Goal: Check status

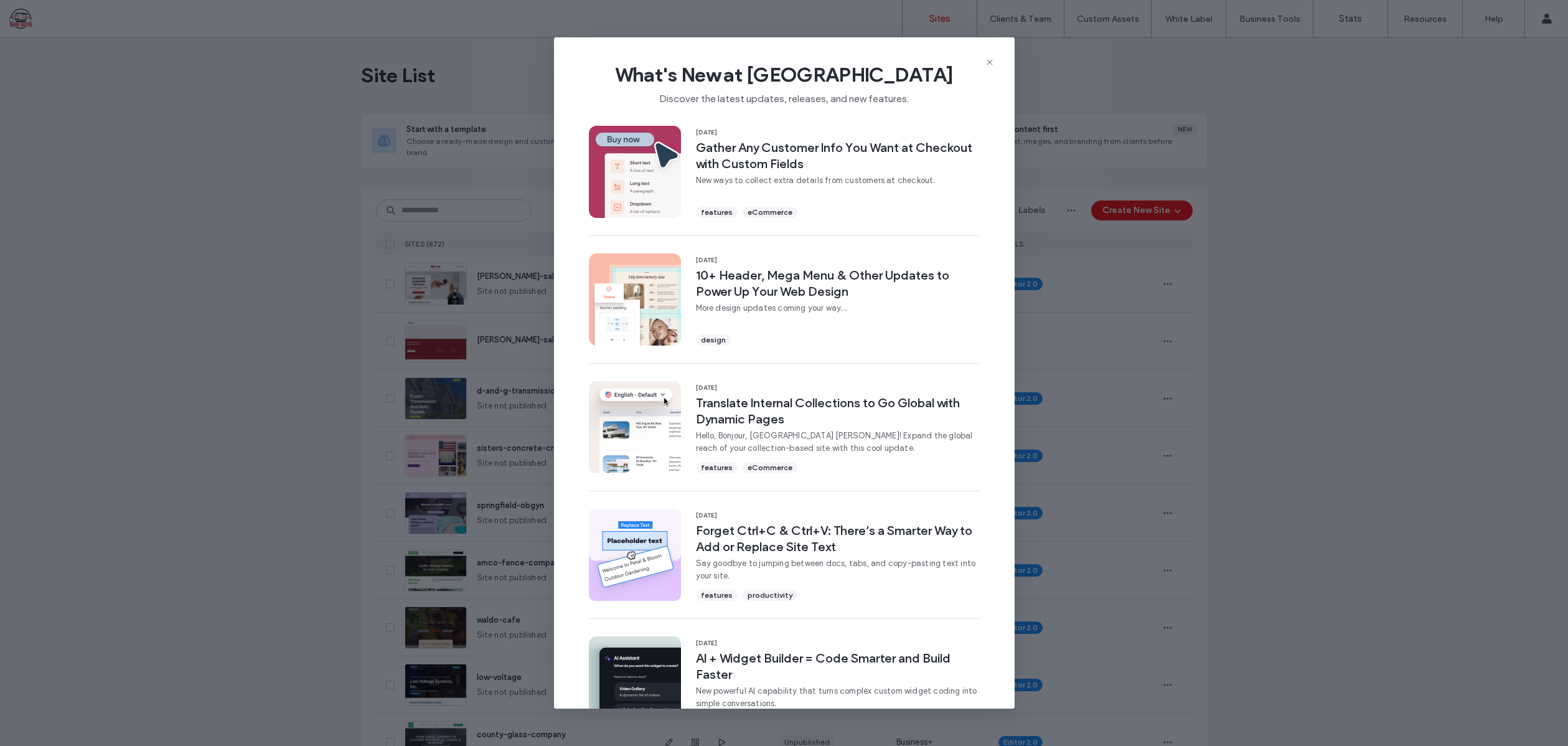
click at [991, 59] on icon at bounding box center [990, 62] width 10 height 10
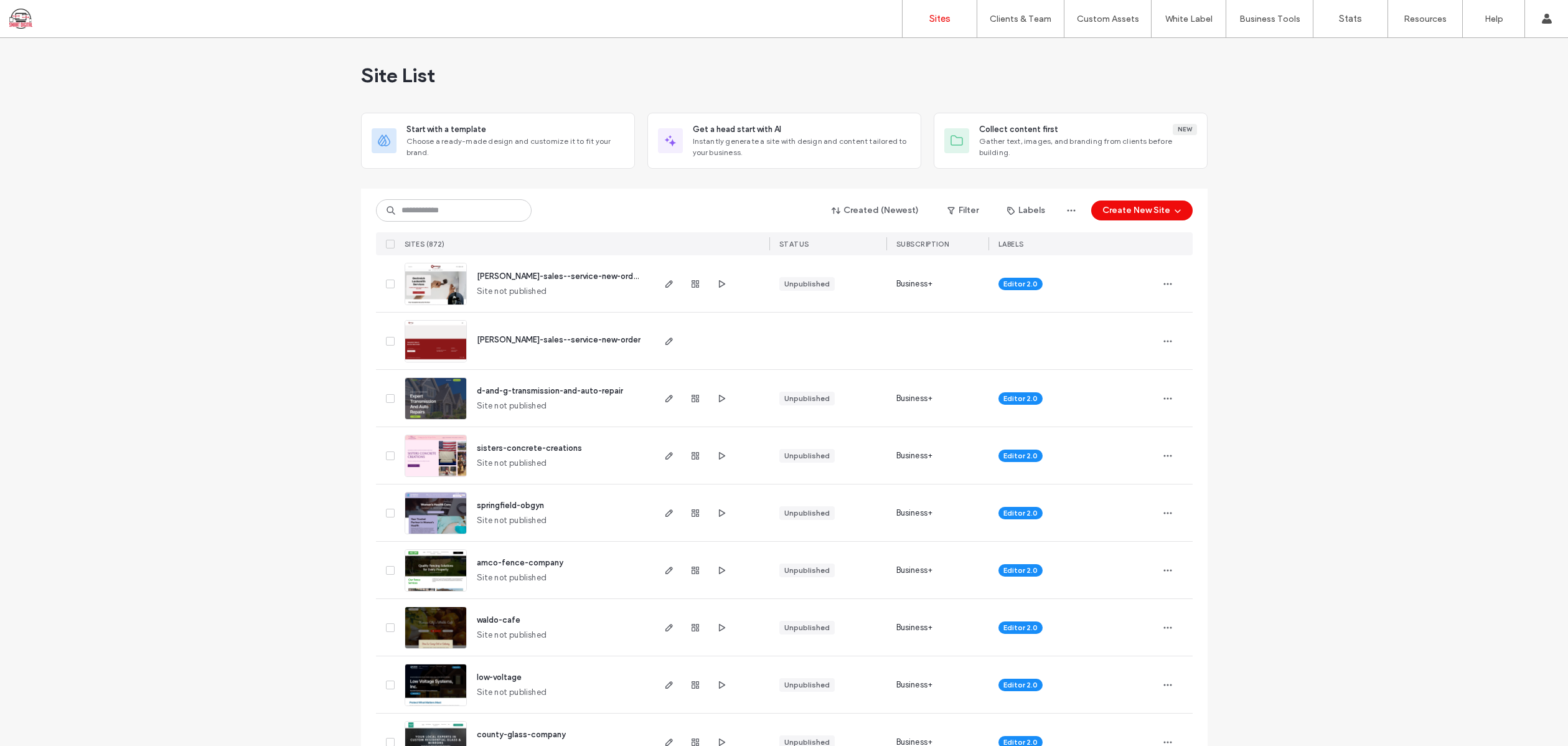
click at [389, 208] on icon at bounding box center [391, 210] width 10 height 10
type input "***"
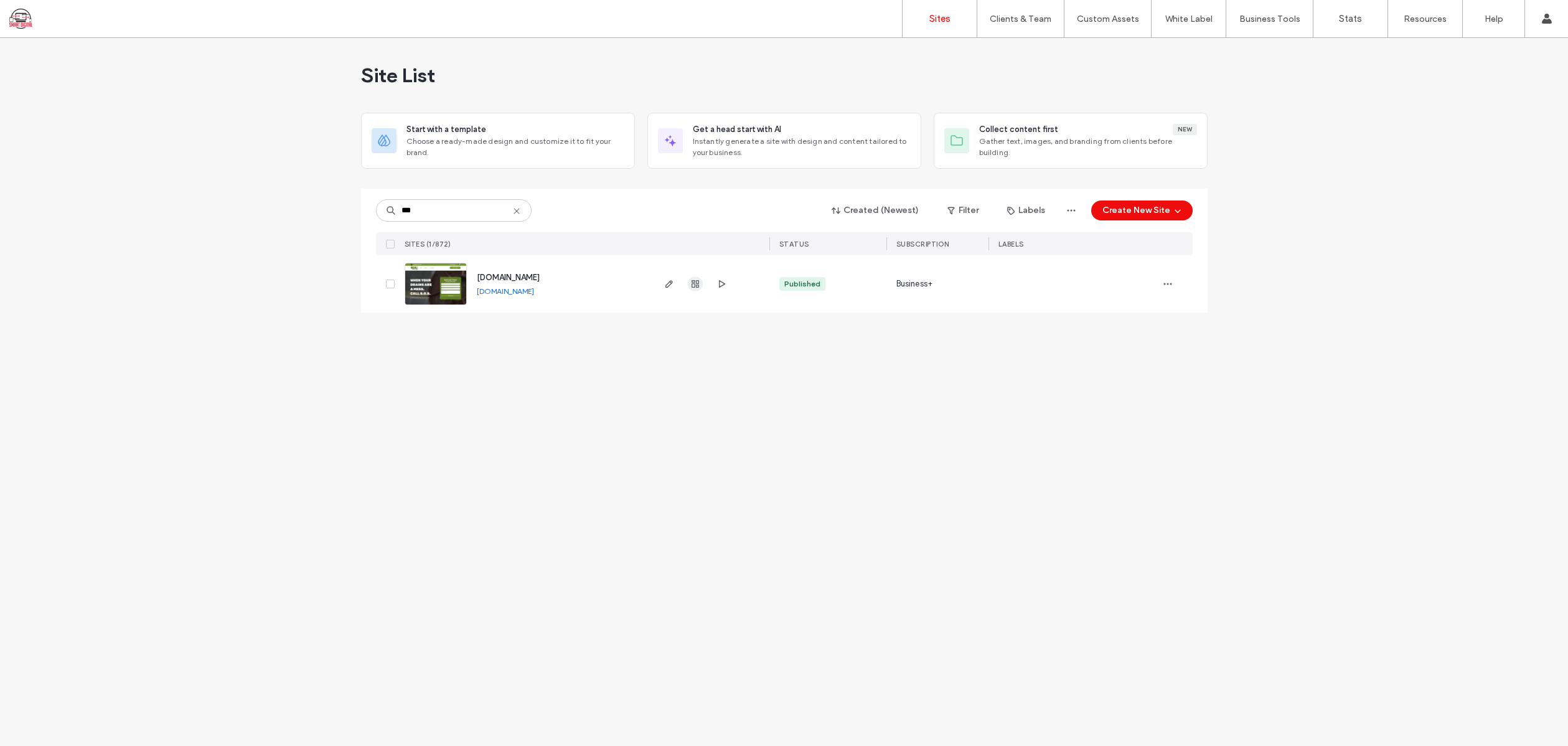
click at [696, 281] on use "button" at bounding box center [695, 284] width 7 height 7
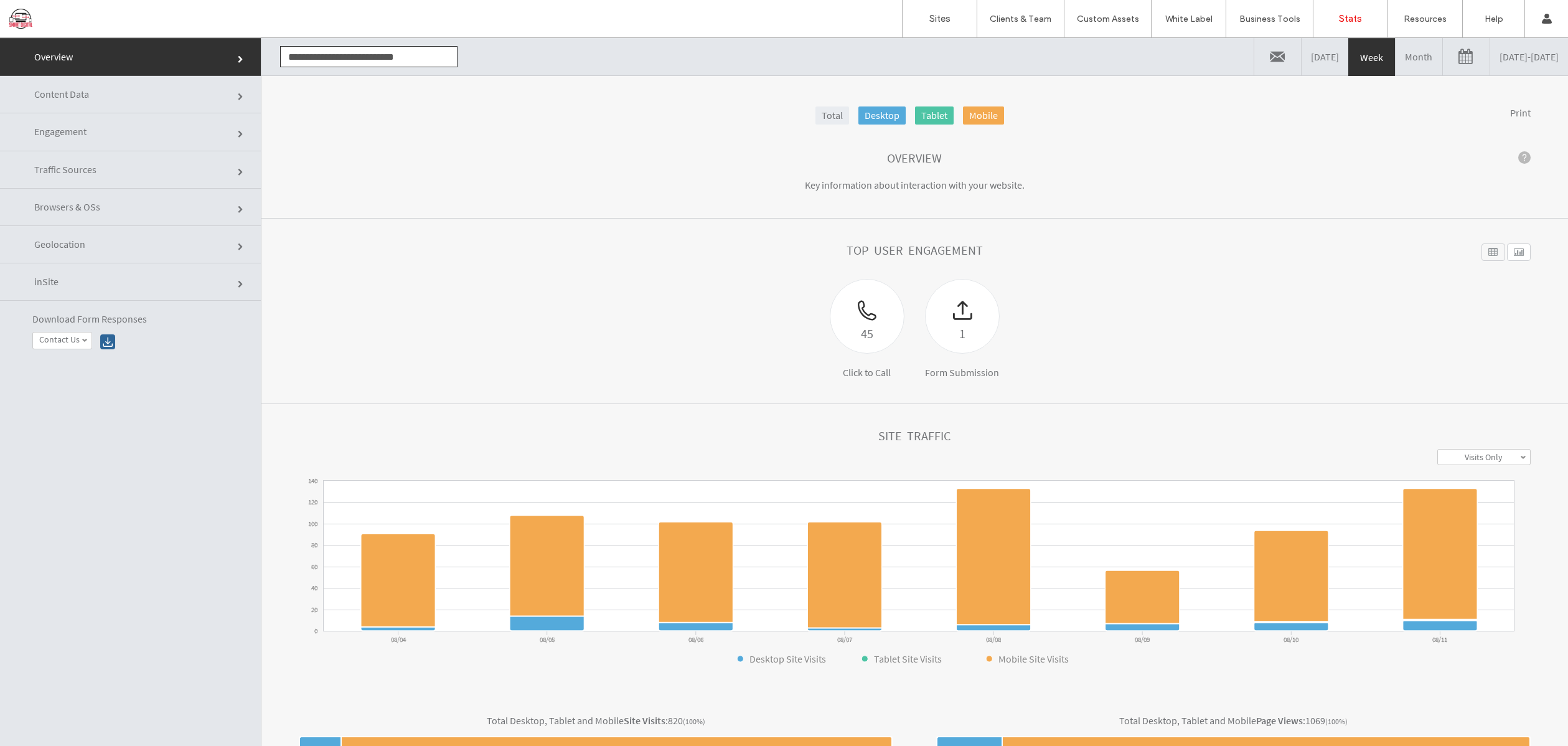
click link
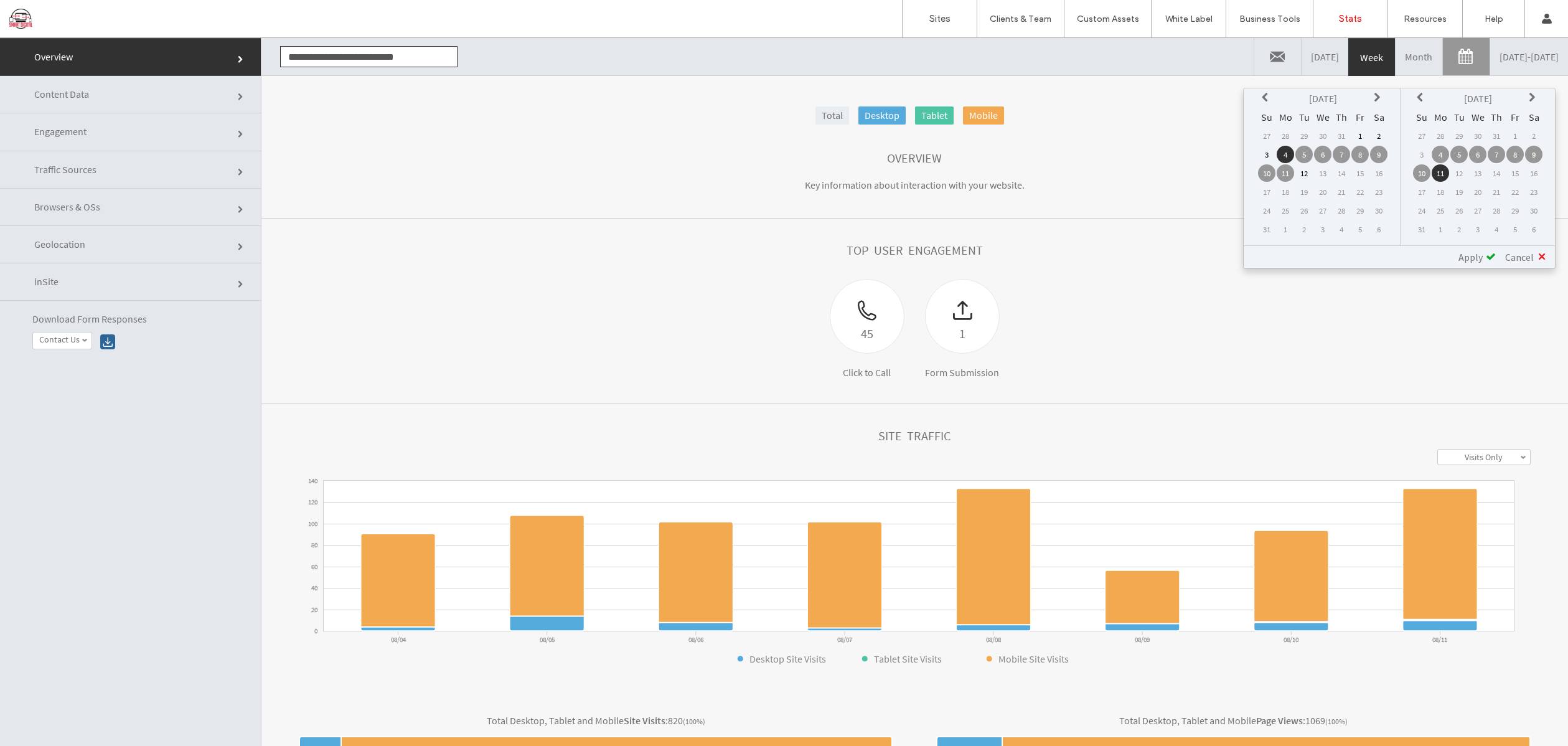
click at [1266, 98] on icon at bounding box center [1267, 98] width 10 height 10
click at [1267, 155] on td "1" at bounding box center [1267, 155] width 17 height 17
click at [1480, 260] on span "Apply" at bounding box center [1470, 257] width 25 height 12
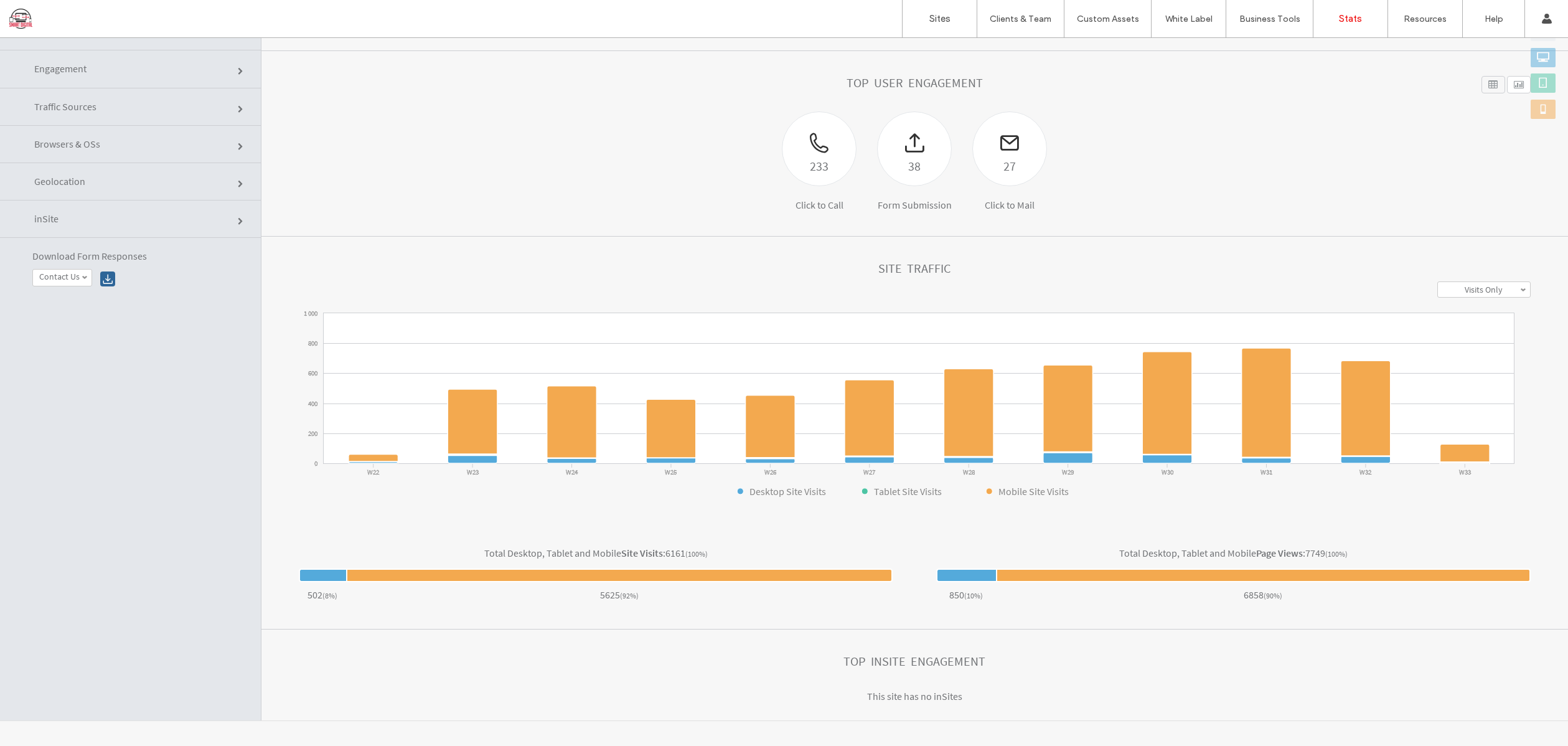
scroll to position [112, 0]
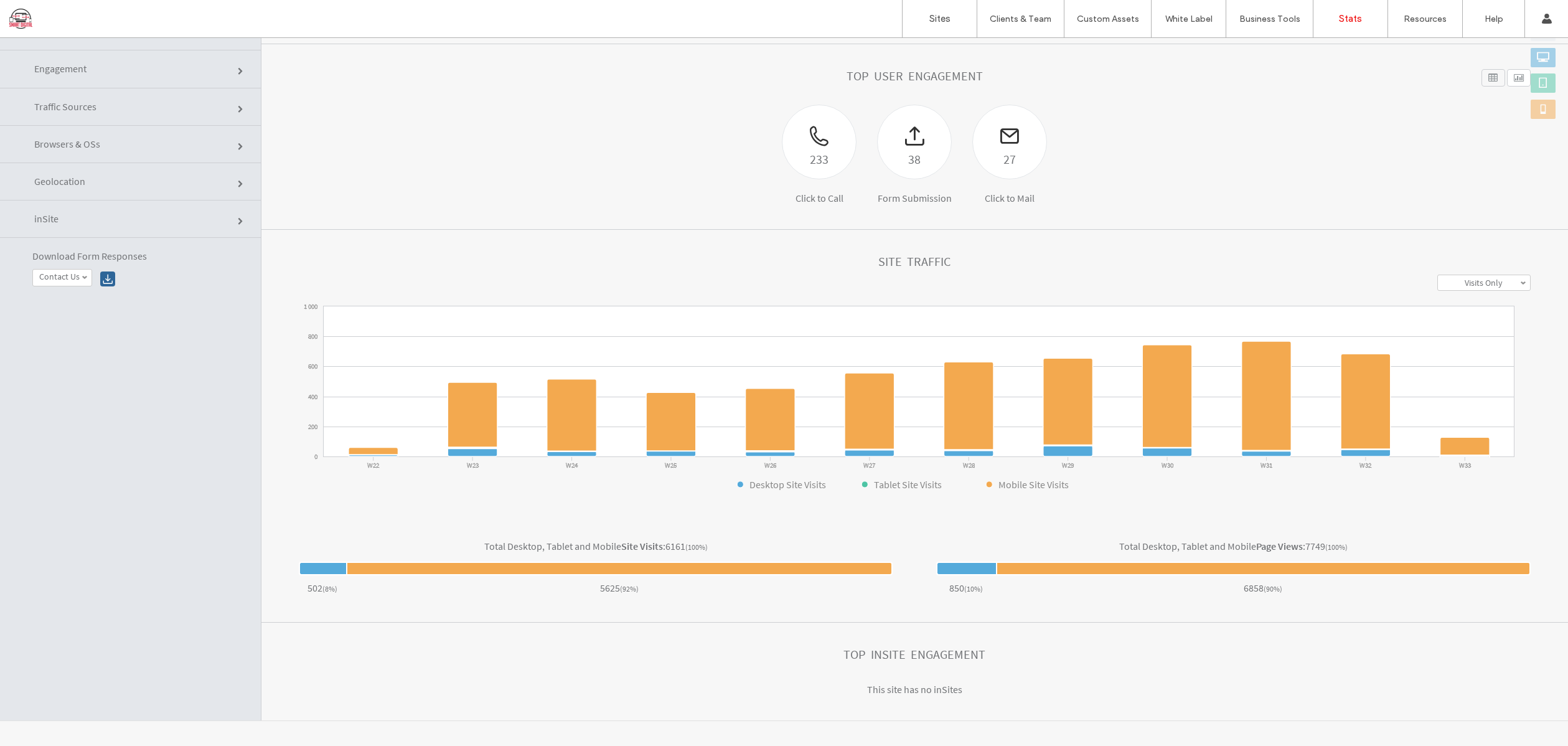
click at [238, 70] on span "Engagement" at bounding box center [241, 72] width 7 height 7
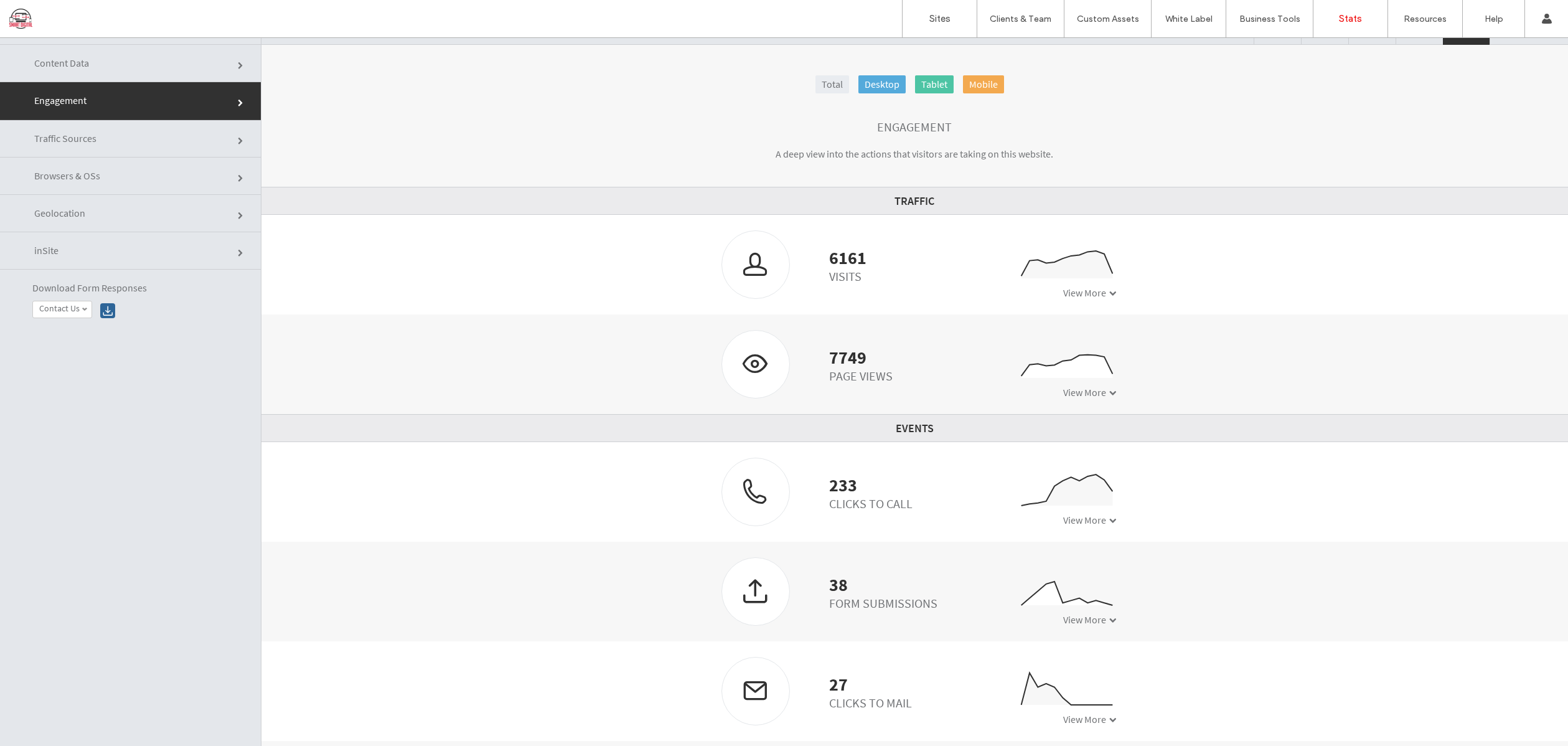
scroll to position [63, 0]
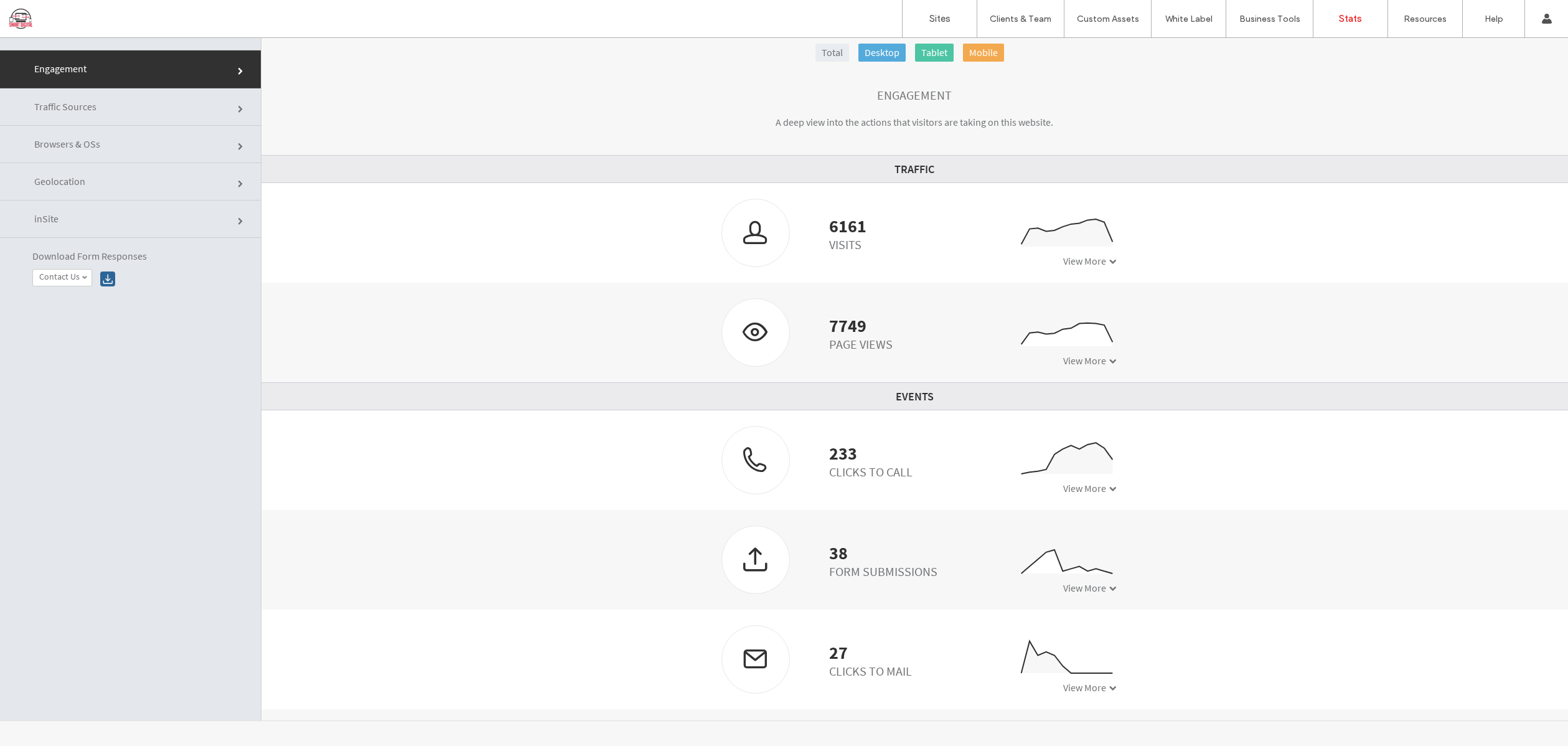
click at [85, 276] on span at bounding box center [85, 278] width 7 height 7
drag, startPoint x: 72, startPoint y: 293, endPoint x: 83, endPoint y: 290, distance: 11.4
click at [72, 293] on label "Contact Us" at bounding box center [59, 293] width 40 height 11
click div
click at [82, 275] on span at bounding box center [85, 278] width 7 height 7
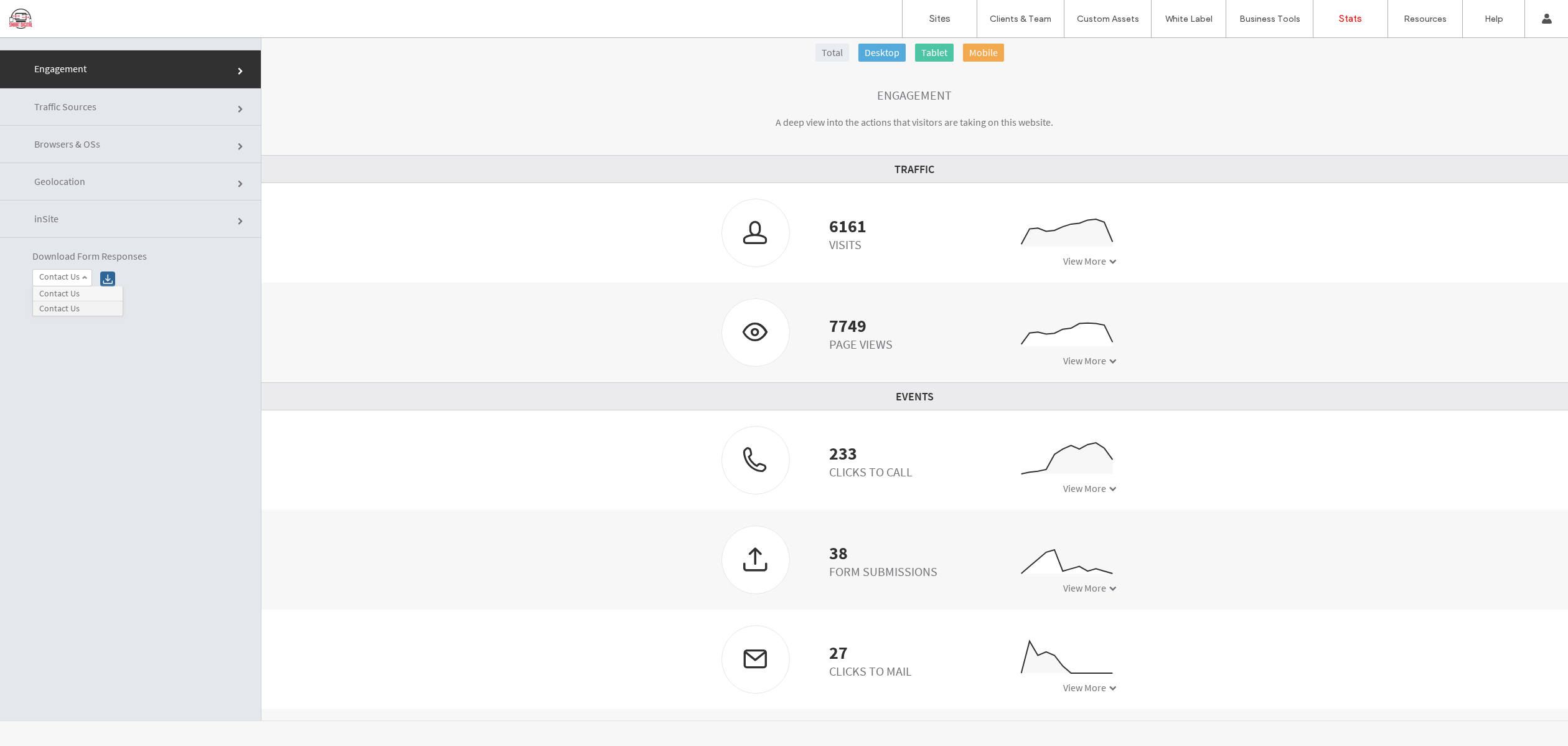
click at [74, 308] on label "Contact Us" at bounding box center [59, 309] width 40 height 11
click div
